Goal: Check status: Check status

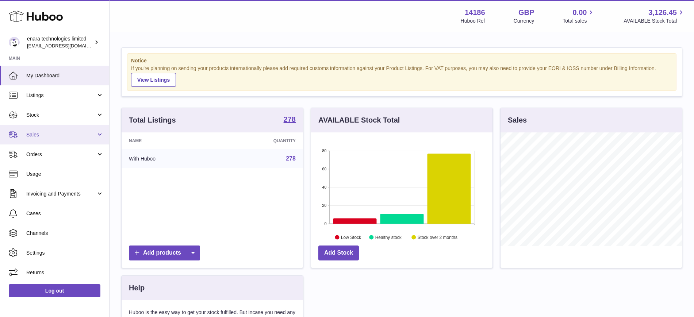
scroll to position [114, 181]
click at [48, 119] on link "Stock" at bounding box center [54, 115] width 109 height 20
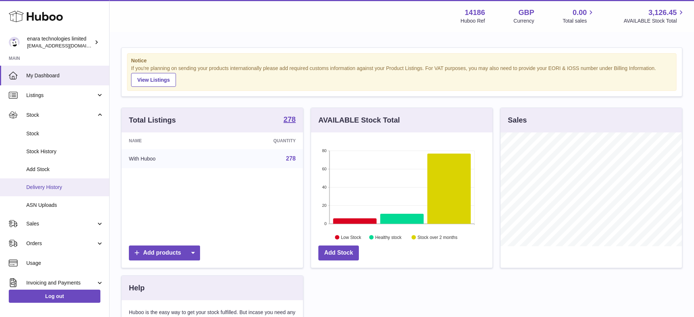
click at [66, 185] on span "Delivery History" at bounding box center [64, 187] width 77 height 7
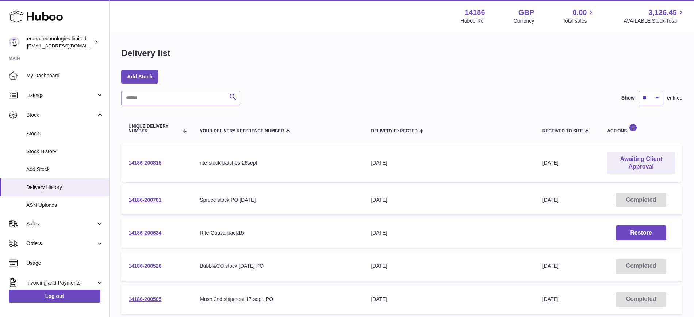
click at [156, 163] on link "14186-200815" at bounding box center [145, 163] width 33 height 6
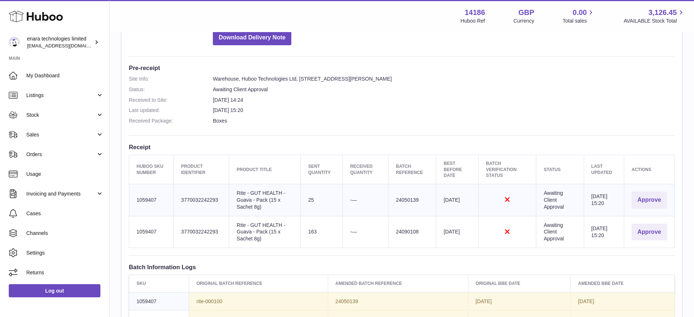
scroll to position [131, 0]
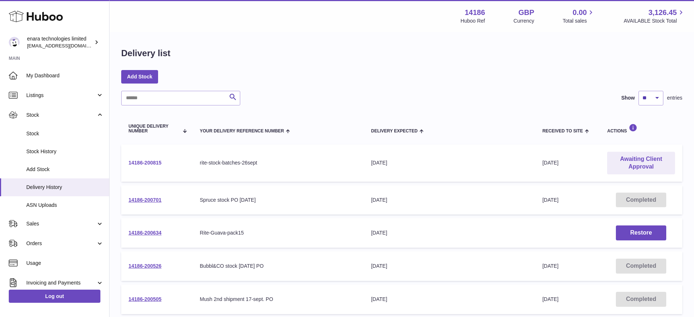
click at [155, 164] on link "14186-200815" at bounding box center [145, 163] width 33 height 6
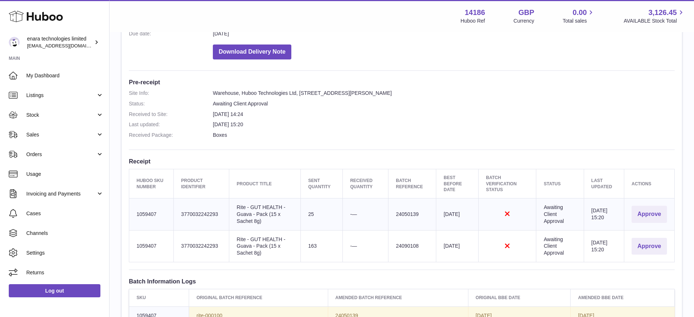
scroll to position [183, 0]
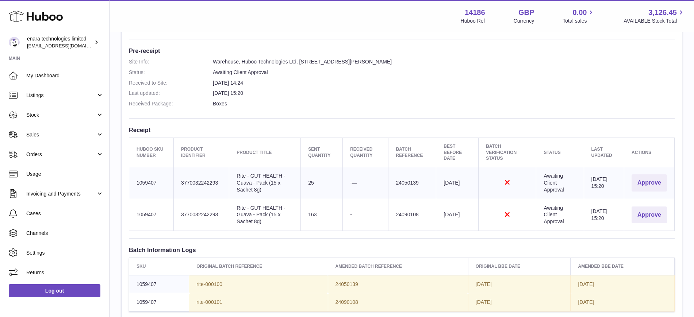
click at [373, 103] on dd "Boxes" at bounding box center [444, 103] width 462 height 7
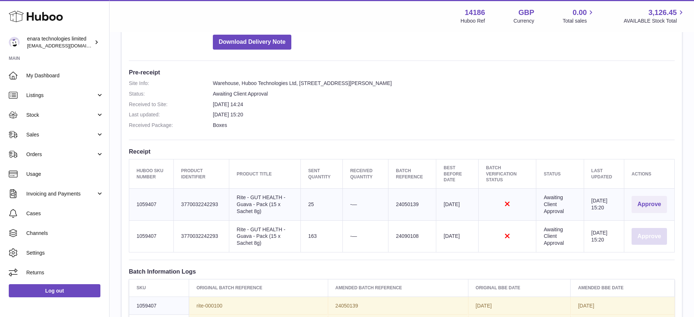
scroll to position [177, 0]
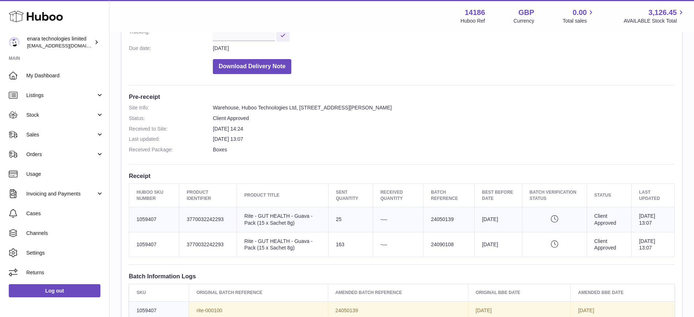
scroll to position [157, 0]
